Goal: Task Accomplishment & Management: Use online tool/utility

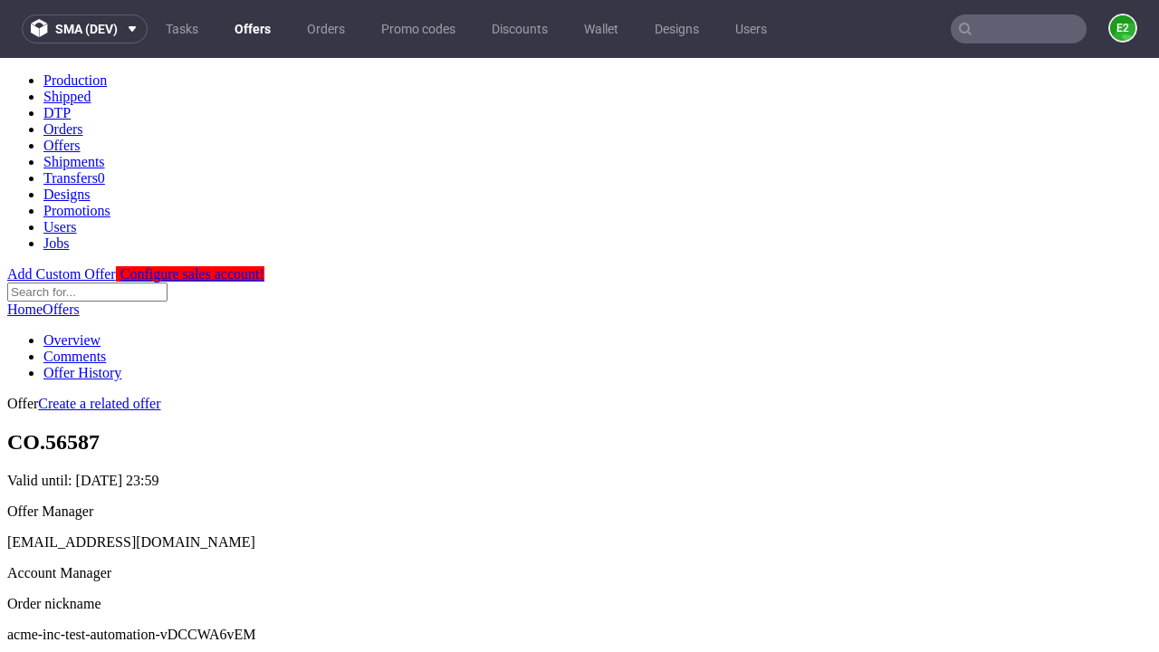
scroll to position [179, 0]
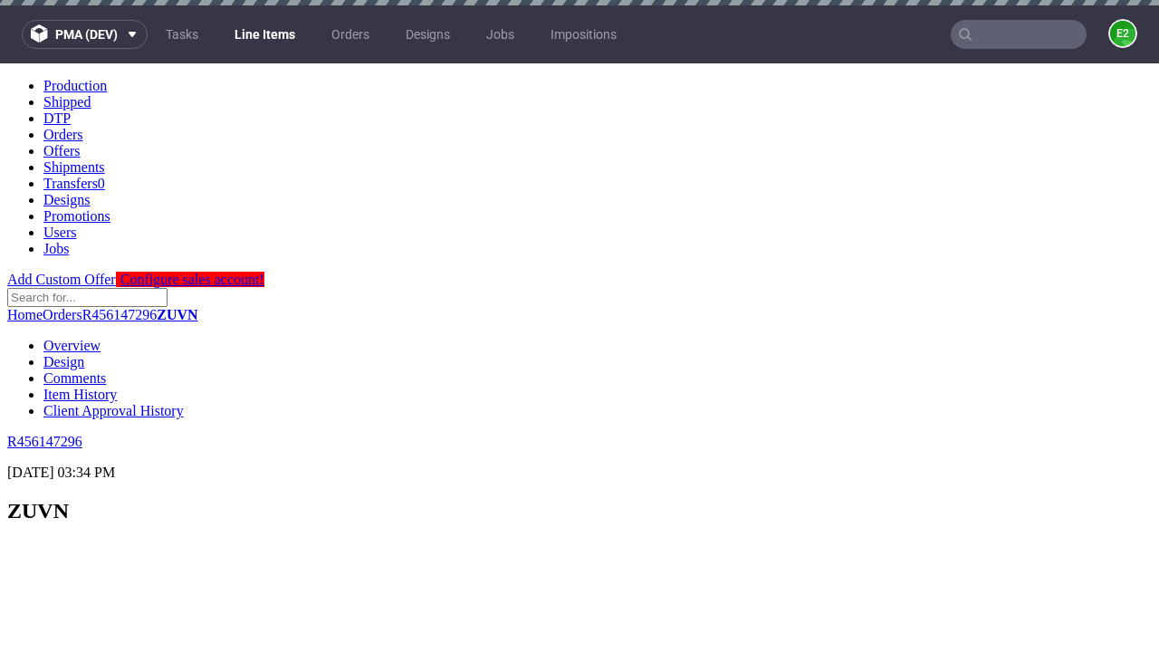
scroll to position [2443, 0]
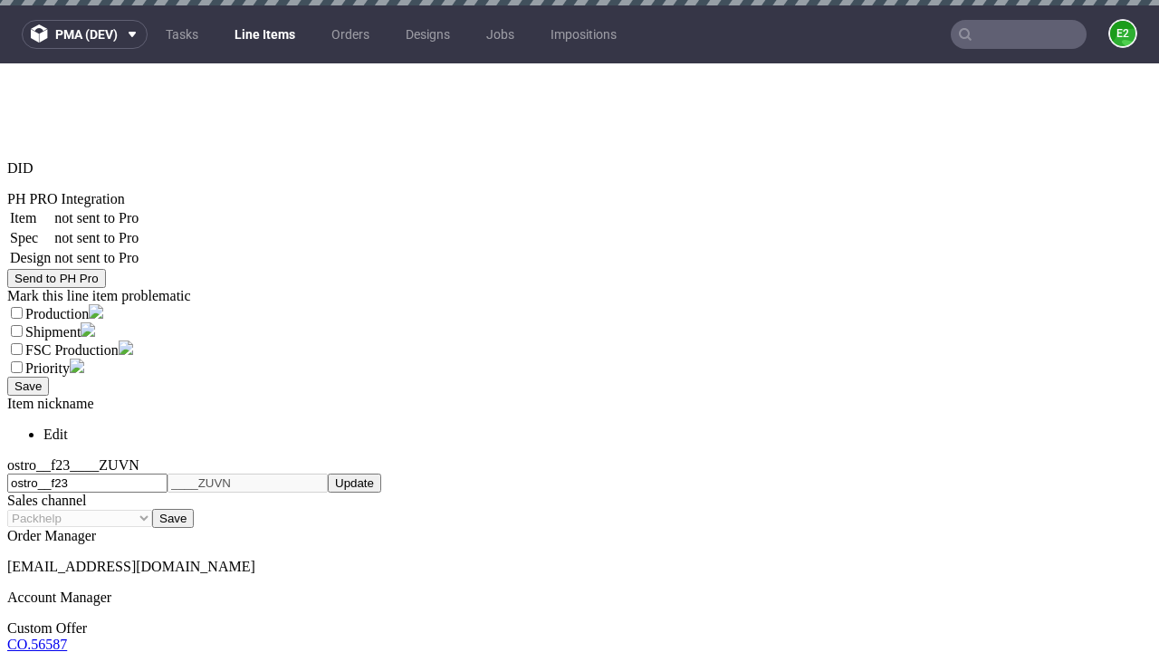
select select "accepted"
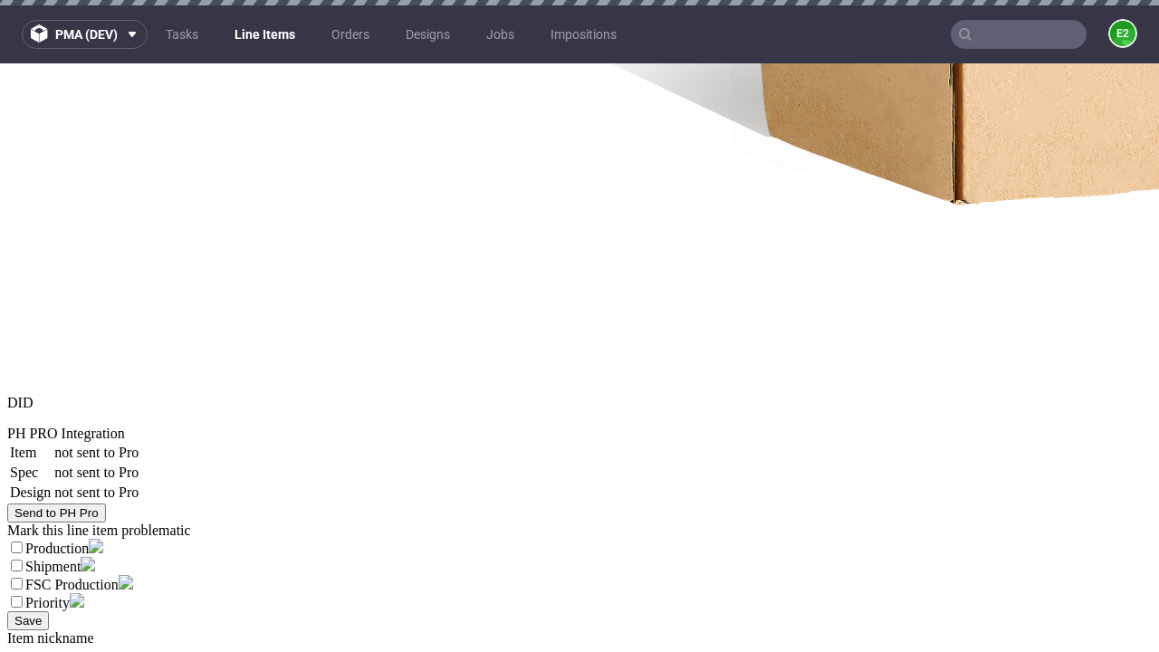
select select "received"
select select "accepted_dtp_issue_reprint"
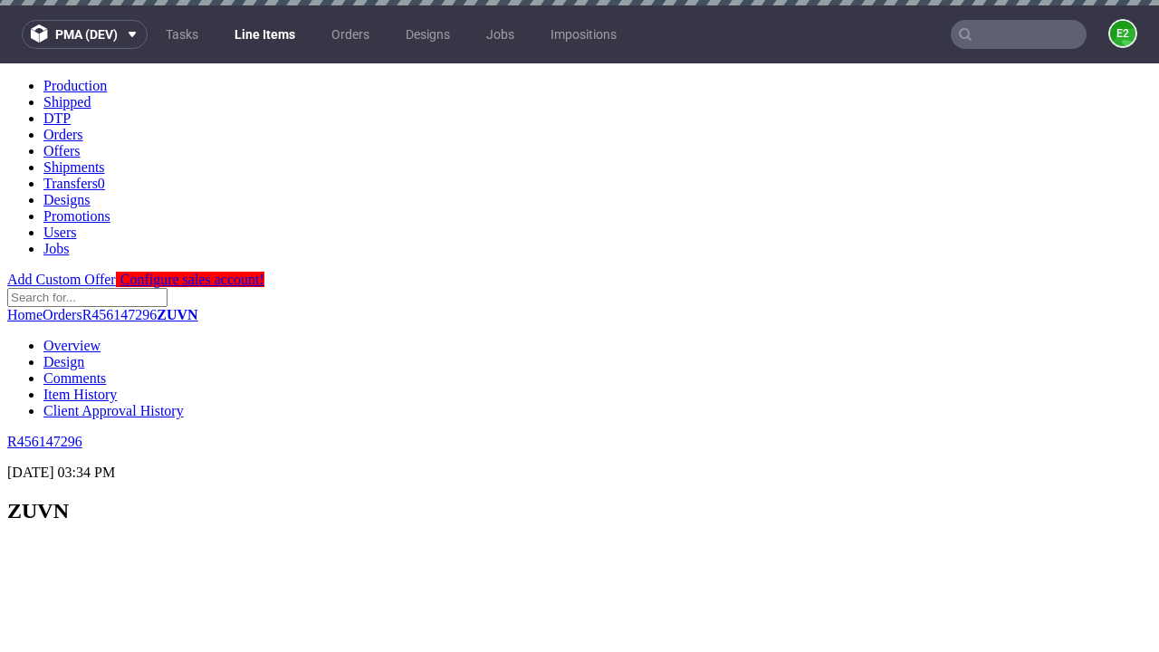
scroll to position [2554, 0]
